Goal: Task Accomplishment & Management: Manage account settings

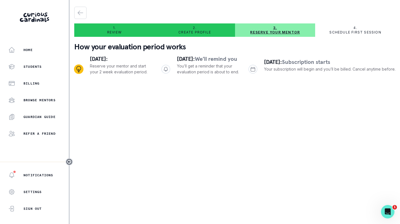
click at [122, 115] on main "1. Review 2. Create profile 3. Reserve your mentor 4. Schedule first session Ho…" at bounding box center [235, 112] width 330 height 224
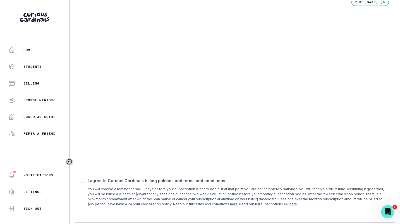
scroll to position [186, 0]
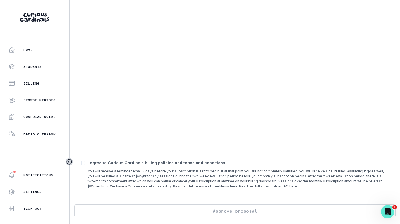
click at [98, 161] on p "I agree to Curious Cardinals billing policies and terms and conditions." at bounding box center [238, 163] width 301 height 6
click at [83, 164] on span at bounding box center [83, 163] width 4 height 4
click at [81, 163] on input "checkbox" at bounding box center [81, 163] width 0 height 0
checkbox input "true"
click at [188, 209] on button "Approve proposal" at bounding box center [234, 211] width 321 height 13
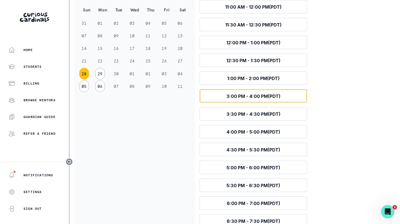
scroll to position [122, 0]
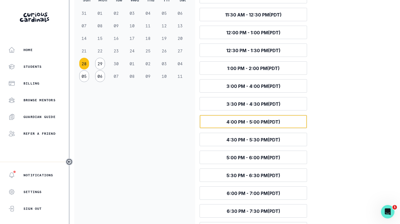
click at [252, 120] on span "4:00 PM - 5:00 PM (PDT)" at bounding box center [253, 122] width 54 height 6
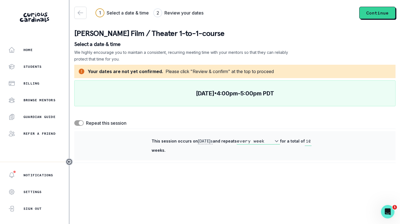
click at [307, 143] on input "10" at bounding box center [308, 141] width 7 height 9
type input "4"
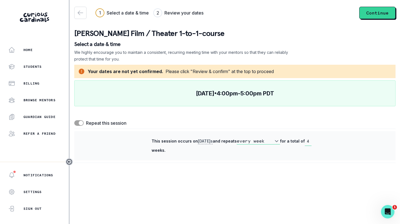
click at [80, 122] on span at bounding box center [81, 123] width 4 height 4
click at [74, 120] on input "checkbox" at bounding box center [74, 120] width 0 height 0
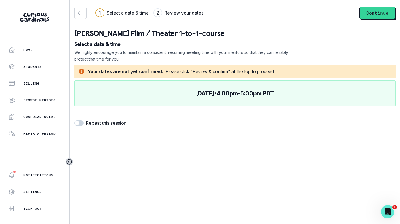
click at [80, 123] on span at bounding box center [78, 123] width 9 height 6
click at [74, 120] on input "checkbox" at bounding box center [74, 120] width 0 height 0
checkbox input "true"
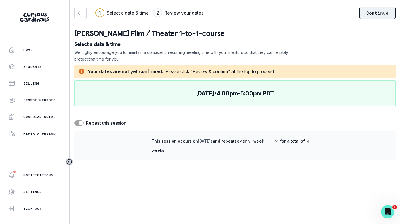
click at [376, 11] on button "Continue" at bounding box center [377, 13] width 36 height 12
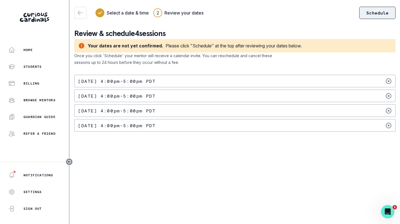
click at [367, 14] on button "Schedule" at bounding box center [377, 13] width 36 height 12
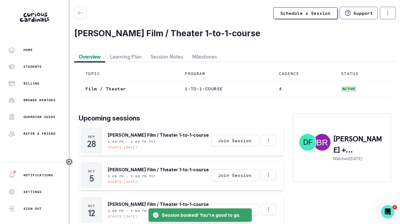
scroll to position [27, 0]
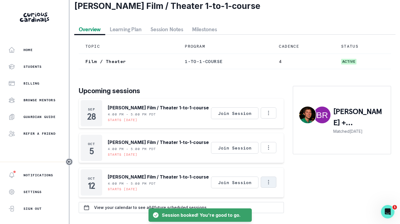
click at [271, 179] on icon "Options" at bounding box center [268, 182] width 6 height 6
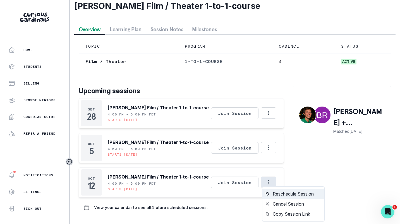
click at [276, 192] on button "Reschedule Session" at bounding box center [293, 194] width 62 height 10
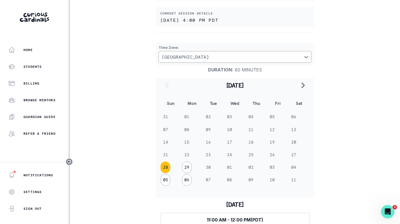
scroll to position [64, 0]
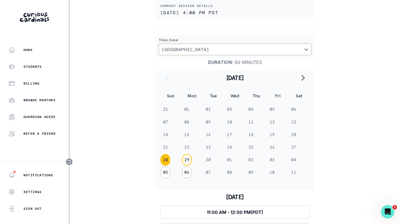
drag, startPoint x: 187, startPoint y: 160, endPoint x: 281, endPoint y: 105, distance: 108.4
click at [280, 105] on tbody "31 01 02 03 04 05 06 07 08 09 10 11 12 13 14 15 16 17 18 19 20 21 22 23 24 25 2…" at bounding box center [235, 141] width 150 height 76
click at [304, 78] on icon "navigate to next month" at bounding box center [303, 78] width 4 height 6
click at [184, 136] on button "13" at bounding box center [187, 135] width 10 height 12
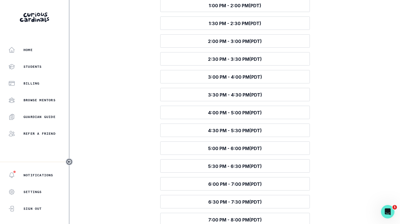
scroll to position [342, 0]
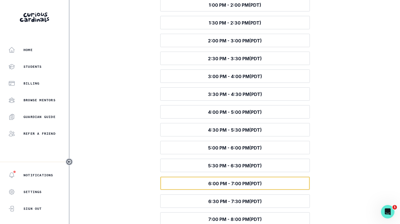
click at [215, 183] on span "6:00 PM - 7:00 PM (PDT)" at bounding box center [235, 184] width 54 height 6
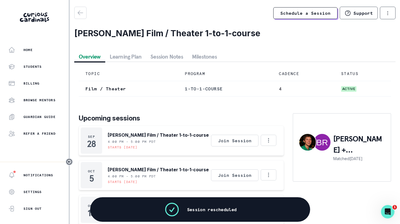
scroll to position [27, 0]
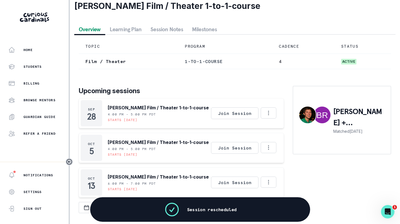
click at [324, 170] on div "[PERSON_NAME] + [PERSON_NAME] Matched [DATE]" at bounding box center [342, 149] width 98 height 127
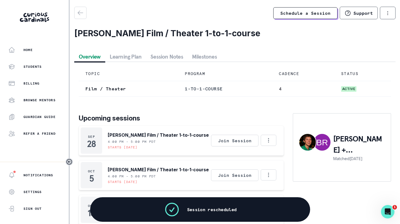
click at [132, 27] on div "Schedule a Session Support Request engagement pause Cancel subscription [PERSON…" at bounding box center [234, 126] width 321 height 238
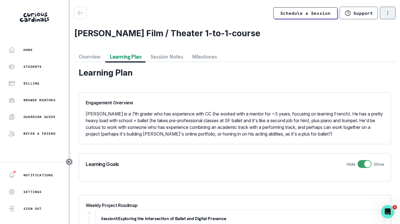
click at [385, 11] on icon "options" at bounding box center [387, 13] width 6 height 6
click at [91, 55] on button "Overview" at bounding box center [89, 57] width 31 height 10
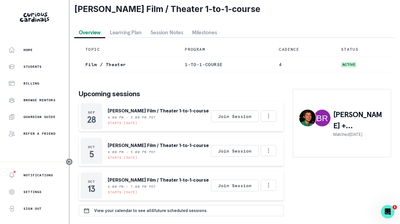
scroll to position [27, 0]
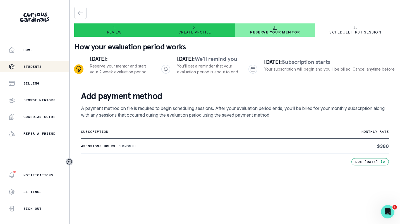
drag, startPoint x: 40, startPoint y: 98, endPoint x: 40, endPoint y: 71, distance: 26.5
click at [40, 72] on div "Home Students Billing Browse Mentors Guardian Guide Refer a friend" at bounding box center [34, 91] width 69 height 95
click at [35, 66] on p "Students" at bounding box center [32, 66] width 18 height 4
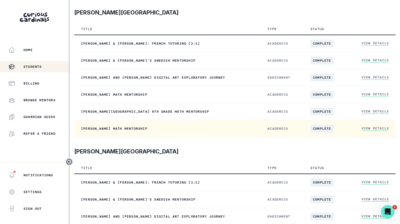
scroll to position [90, 0]
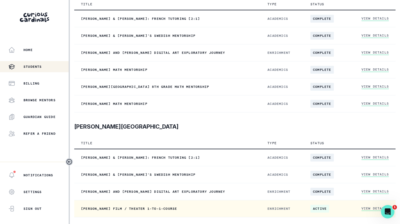
click at [365, 206] on link "View Details" at bounding box center [374, 208] width 27 height 5
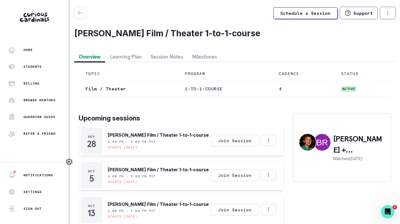
click at [116, 57] on button "Learning Plan" at bounding box center [125, 57] width 41 height 10
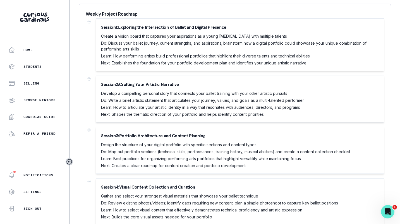
scroll to position [191, 0]
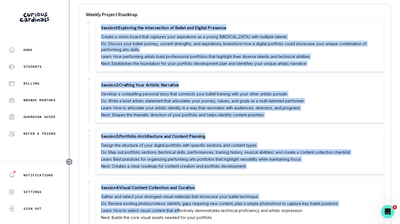
drag, startPoint x: 100, startPoint y: 25, endPoint x: 181, endPoint y: 208, distance: 199.8
click at [181, 208] on div "Weekly Project Roadmap Session 1 : Exploring the Intersection of Ballet and Dig…" at bounding box center [235, 148] width 312 height 289
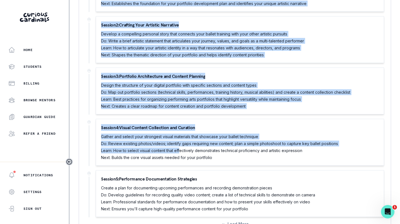
scroll to position [271, 0]
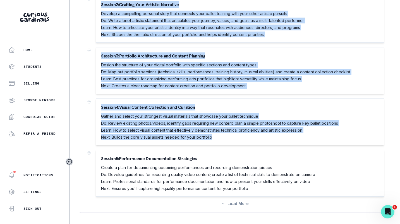
copy div "Session 1 : Exploring the Intersection of Ballet and Digital Presence Create a …"
click at [30, 100] on p "Browse Mentors" at bounding box center [39, 100] width 32 height 4
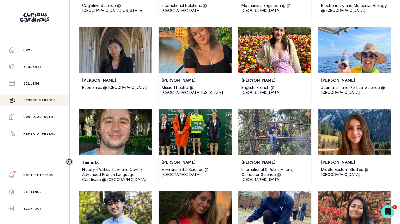
scroll to position [444, 0]
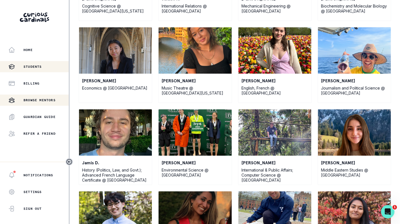
click at [30, 66] on p "Students" at bounding box center [32, 66] width 18 height 4
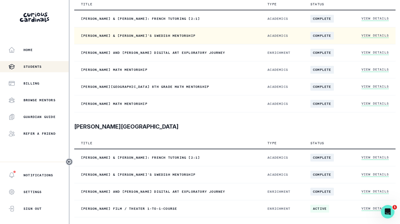
scroll to position [53, 0]
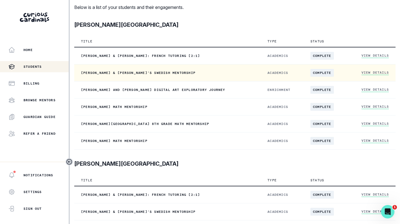
click at [364, 71] on link "View Details" at bounding box center [374, 72] width 27 height 5
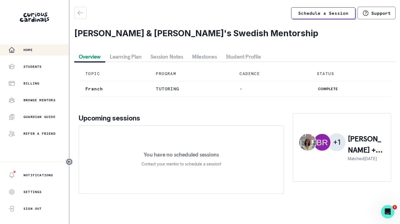
click at [33, 49] on div "Home" at bounding box center [38, 50] width 60 height 7
